Goal: Obtain resource: Download file/media

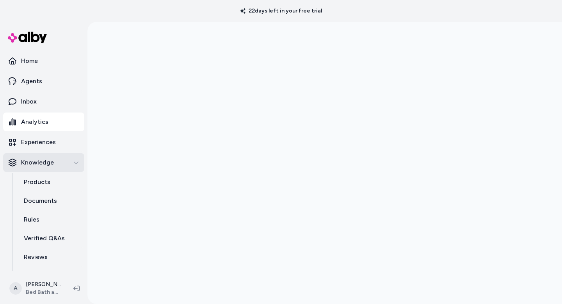
click at [78, 163] on icon "button" at bounding box center [75, 162] width 5 height 5
click at [44, 197] on p "Documents" at bounding box center [40, 200] width 33 height 9
click at [48, 199] on p "Documents" at bounding box center [40, 200] width 33 height 9
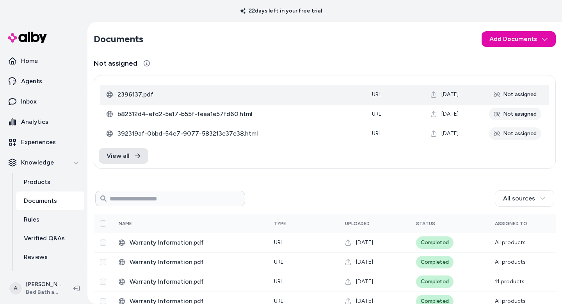
click at [127, 94] on span "2396137.pdf" at bounding box center [238, 94] width 242 height 9
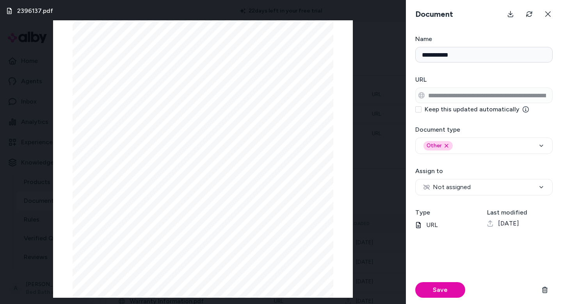
scroll to position [536, 0]
click at [544, 13] on button at bounding box center [548, 14] width 16 height 16
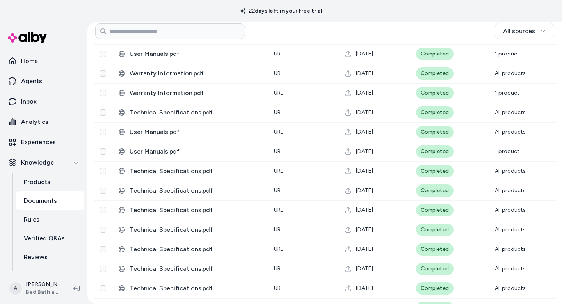
scroll to position [716, 0]
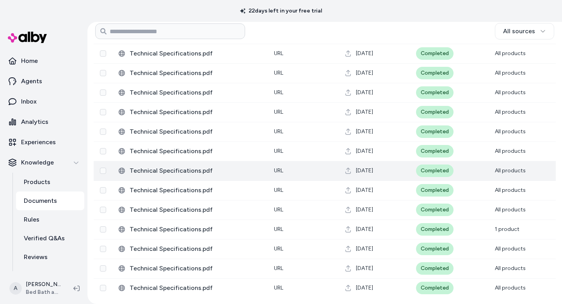
click at [144, 169] on span "Technical Specifications.pdf" at bounding box center [196, 170] width 132 height 9
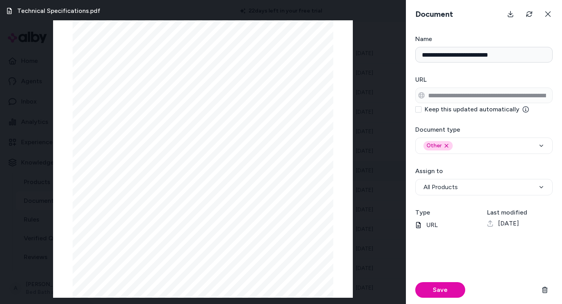
scroll to position [60, 0]
click at [545, 13] on icon at bounding box center [548, 14] width 6 height 6
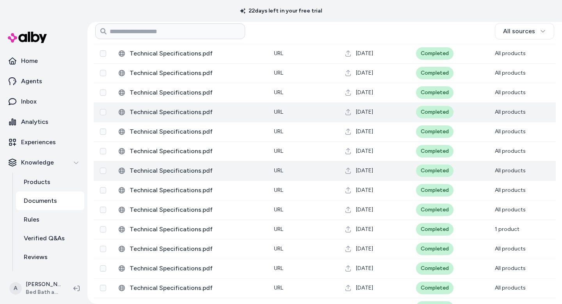
click at [147, 113] on span "Technical Specifications.pdf" at bounding box center [196, 111] width 132 height 9
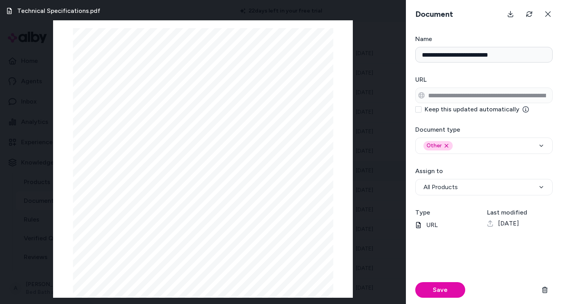
scroll to position [76, 0]
click at [426, 224] on p "URL" at bounding box center [448, 224] width 66 height 9
click at [548, 13] on icon at bounding box center [548, 14] width 6 height 6
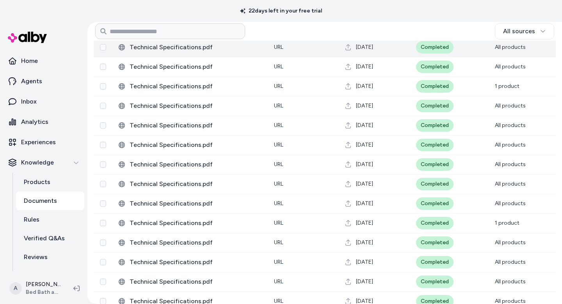
scroll to position [951, 0]
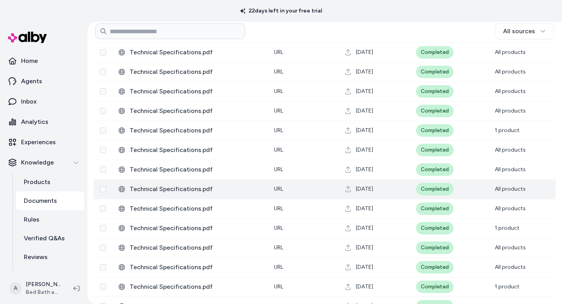
click at [141, 187] on span "Technical Specifications.pdf" at bounding box center [196, 188] width 132 height 9
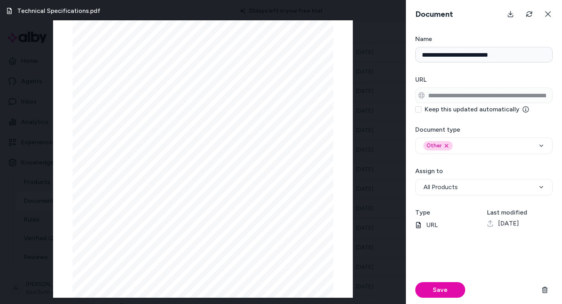
scroll to position [475, 0]
click at [548, 18] on button at bounding box center [548, 14] width 16 height 16
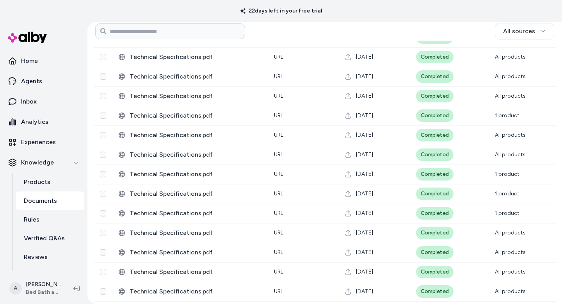
scroll to position [1106, 0]
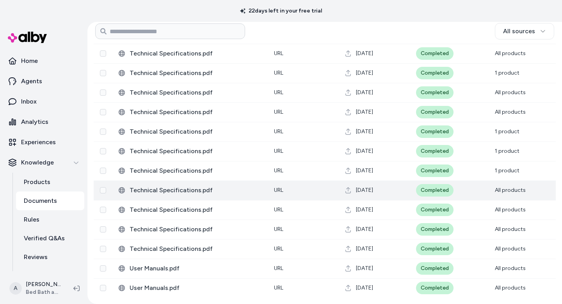
click at [161, 194] on span "Technical Specifications.pdf" at bounding box center [196, 189] width 132 height 9
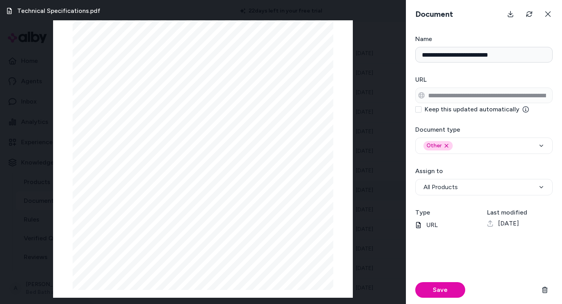
scroll to position [0, 0]
click at [547, 14] on icon at bounding box center [548, 14] width 6 height 6
